Goal: Information Seeking & Learning: Learn about a topic

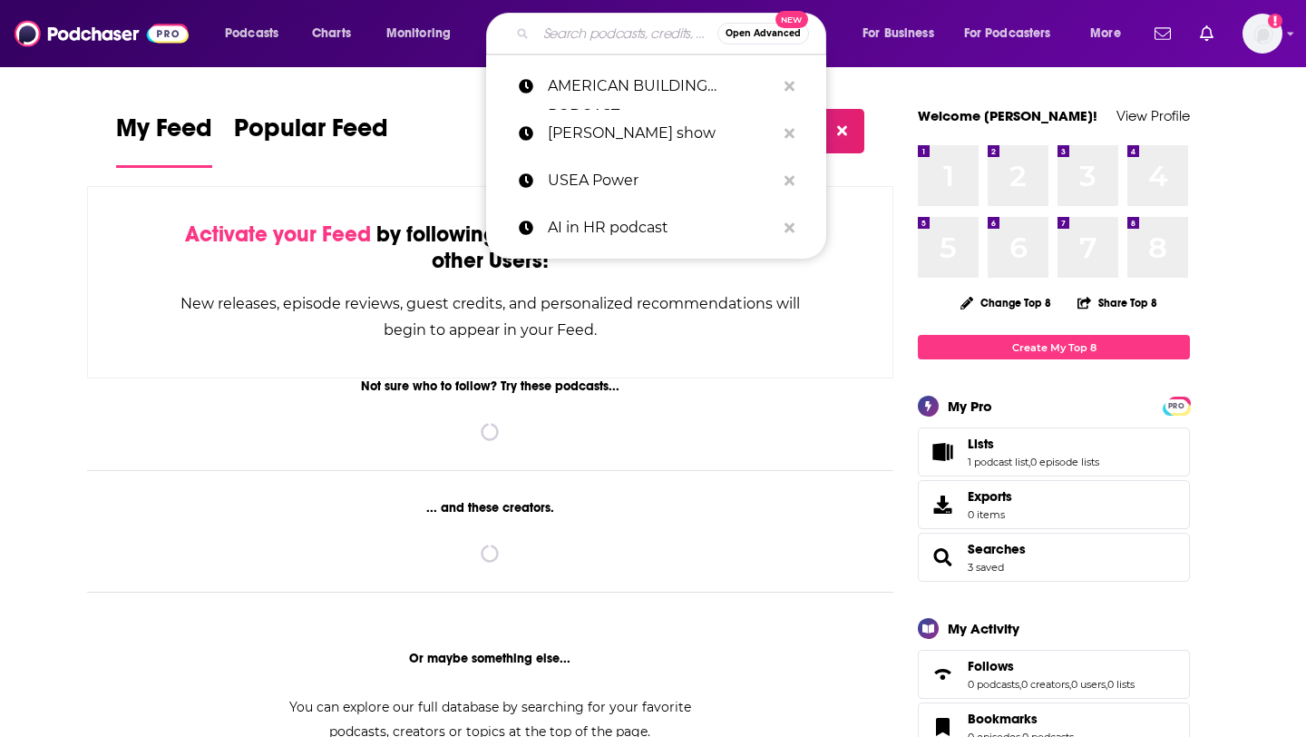
click at [541, 29] on input "Search podcasts, credits, & more..." at bounding box center [626, 33] width 181 height 29
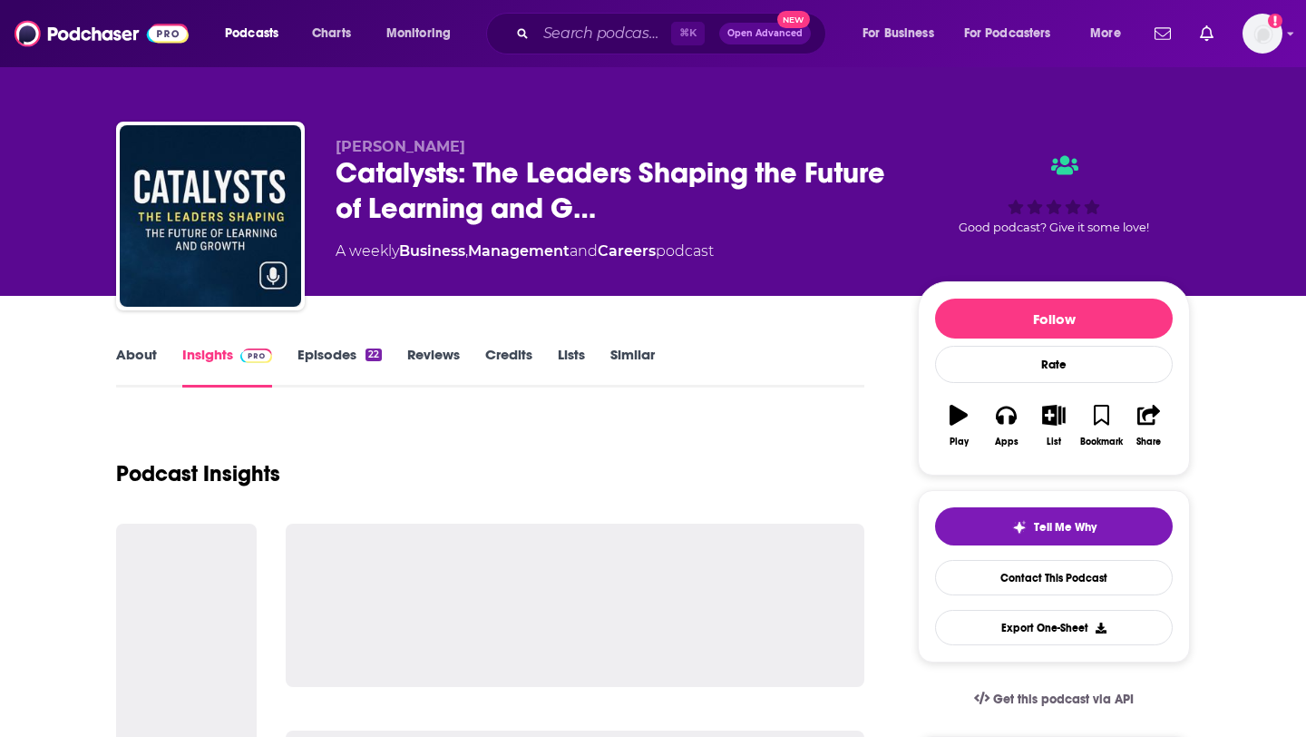
click at [366, 353] on div "22" at bounding box center [374, 354] width 16 height 13
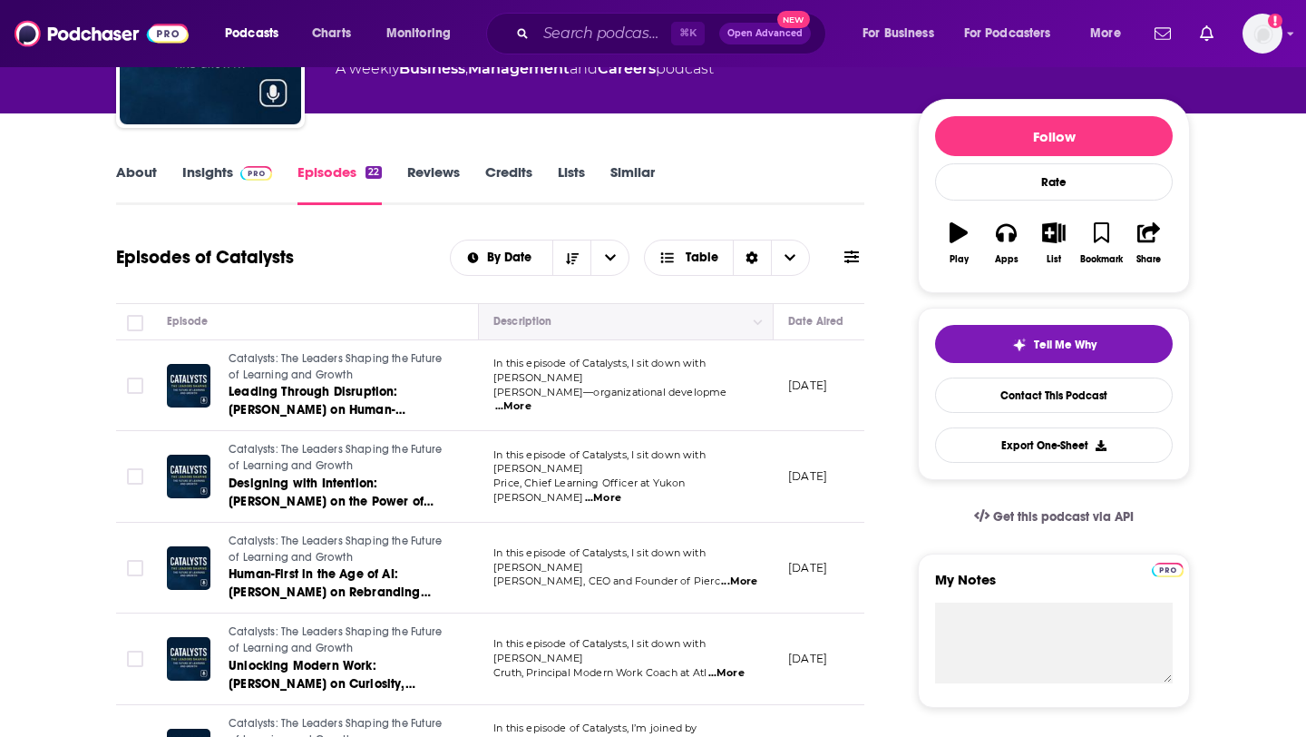
scroll to position [183, 0]
